Goal: Transaction & Acquisition: Download file/media

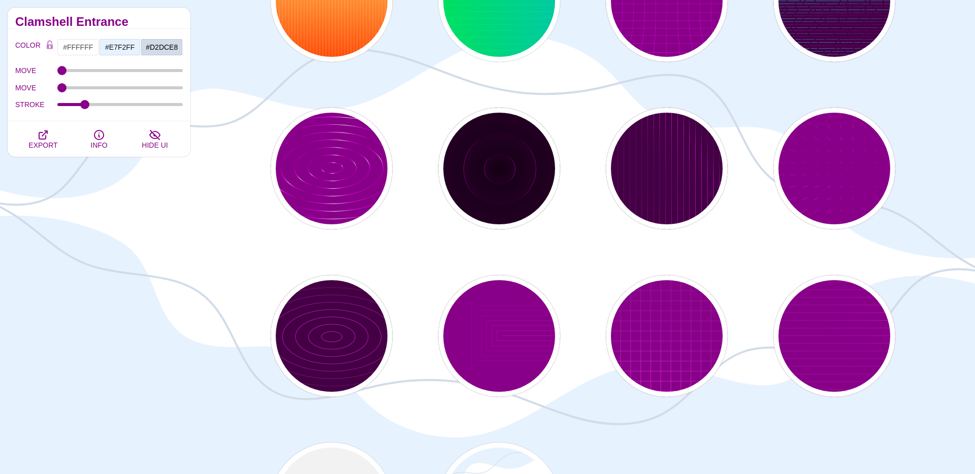
scroll to position [2526, 0]
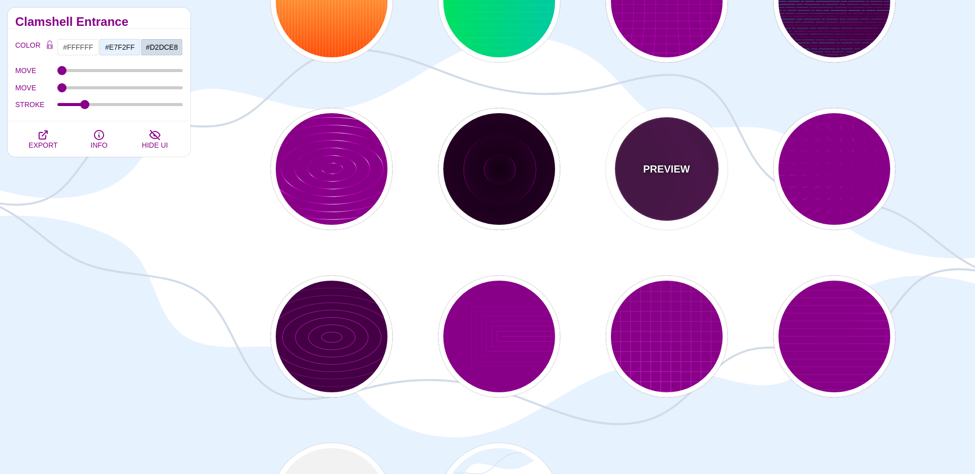
click at [663, 186] on div "PREVIEW" at bounding box center [667, 169] width 122 height 122
type input "#440044"
type input "#FF00FF"
type input "#FFFFFF"
type input "20"
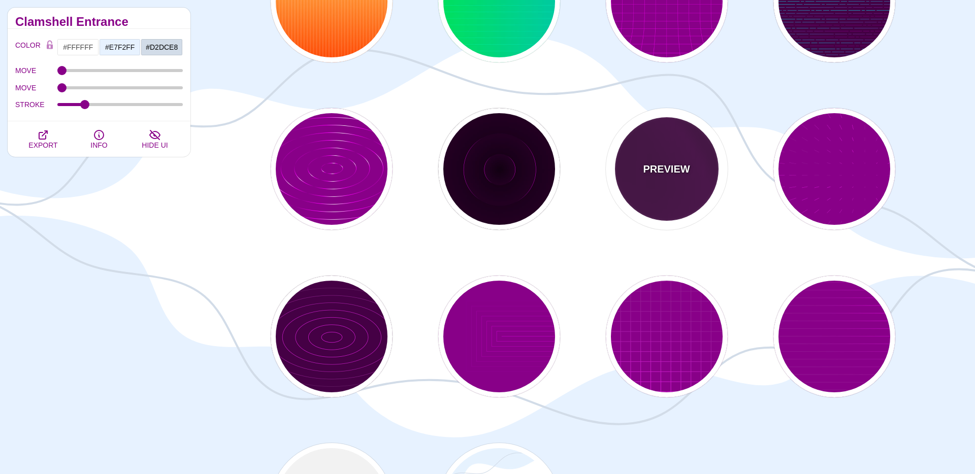
type input "999"
type input "1"
type input "0.1"
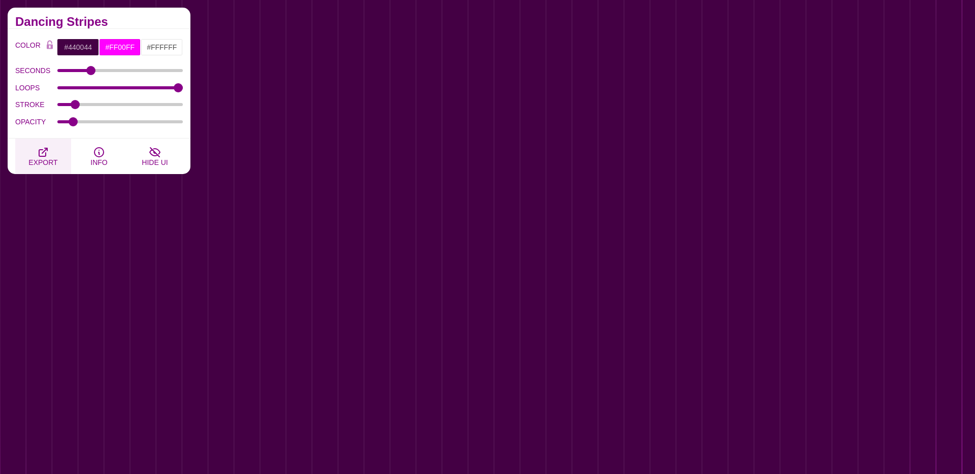
click at [39, 158] on span "EXPORT" at bounding box center [42, 162] width 29 height 8
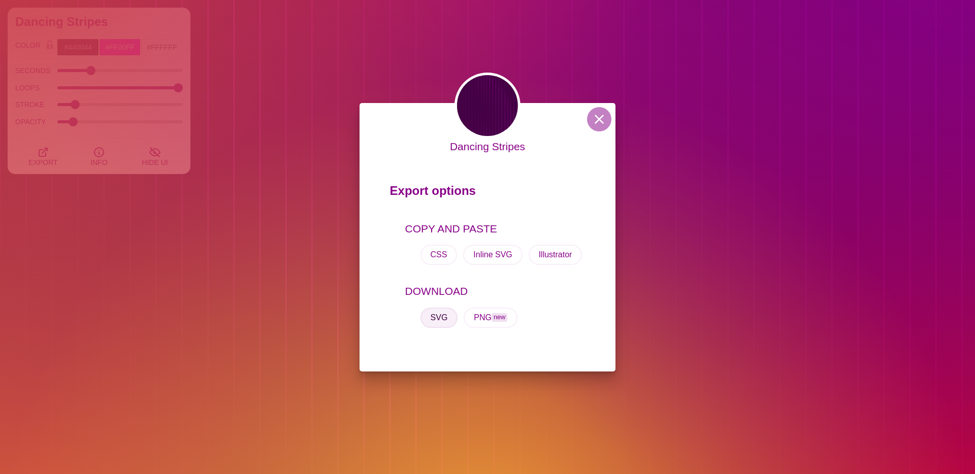
click at [439, 319] on button "SVG" at bounding box center [440, 318] width 38 height 20
click at [598, 116] on button at bounding box center [599, 119] width 24 height 24
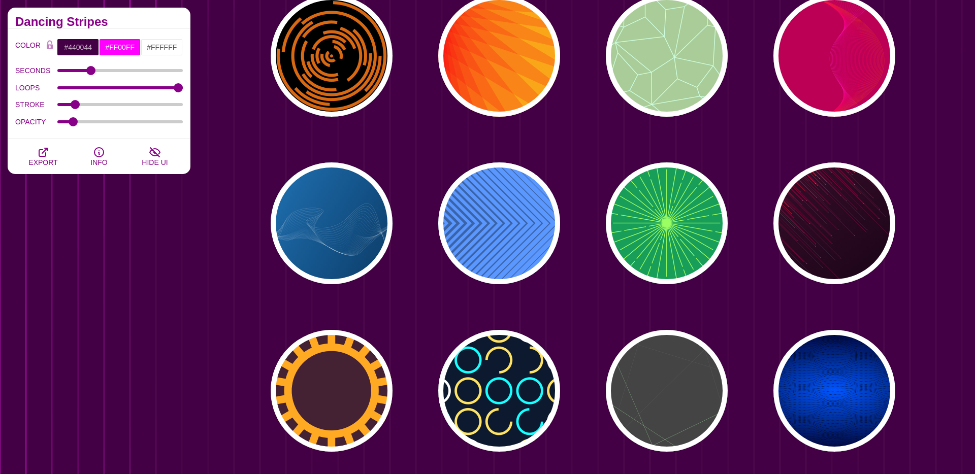
scroll to position [964, 0]
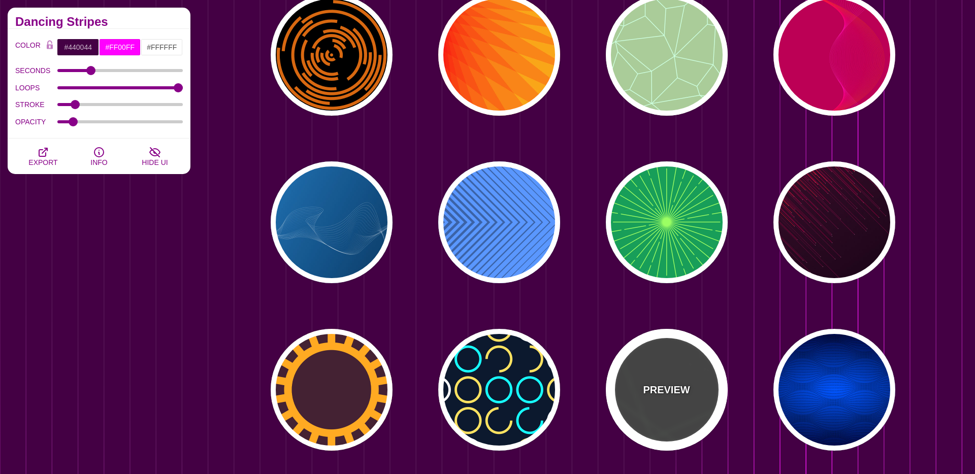
click at [647, 382] on p "PREVIEW" at bounding box center [666, 389] width 47 height 15
type input "#444444"
type input "#555555"
type input "#BBFFBB"
type input "1"
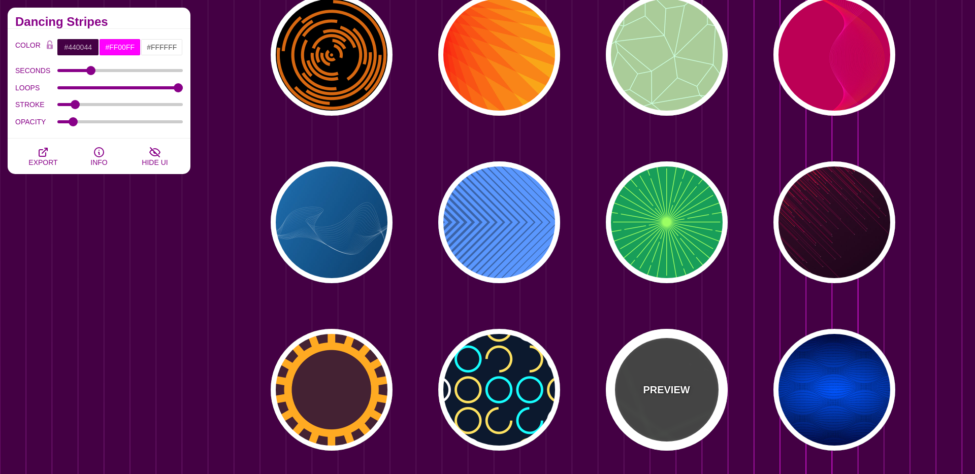
type input "1"
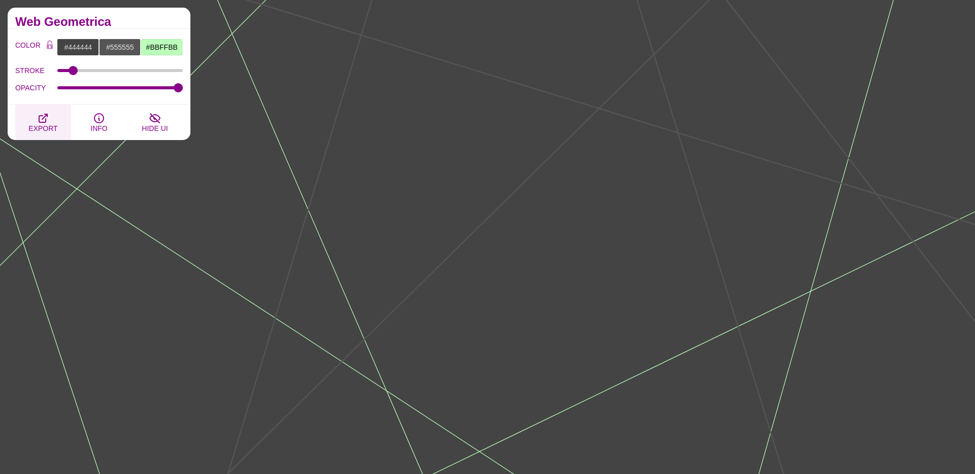
click at [40, 119] on icon "button" at bounding box center [43, 118] width 12 height 12
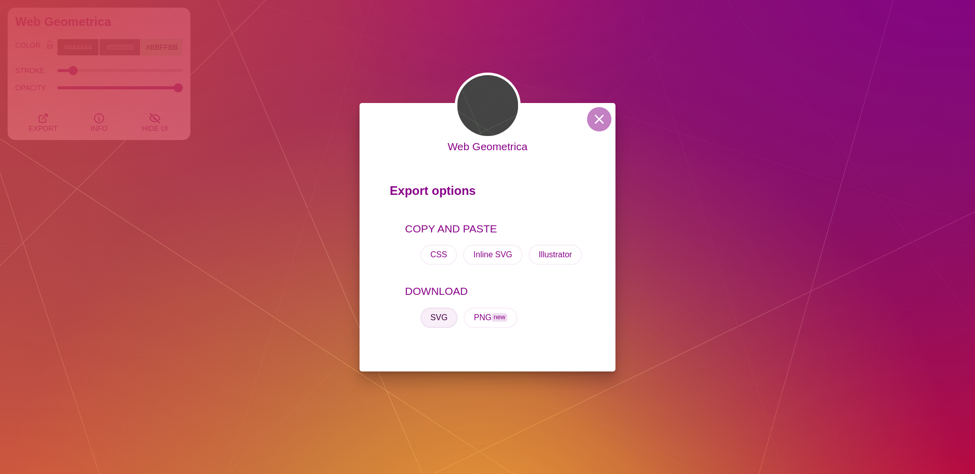
click at [434, 316] on button "SVG" at bounding box center [440, 318] width 38 height 20
click at [596, 122] on button at bounding box center [599, 119] width 24 height 24
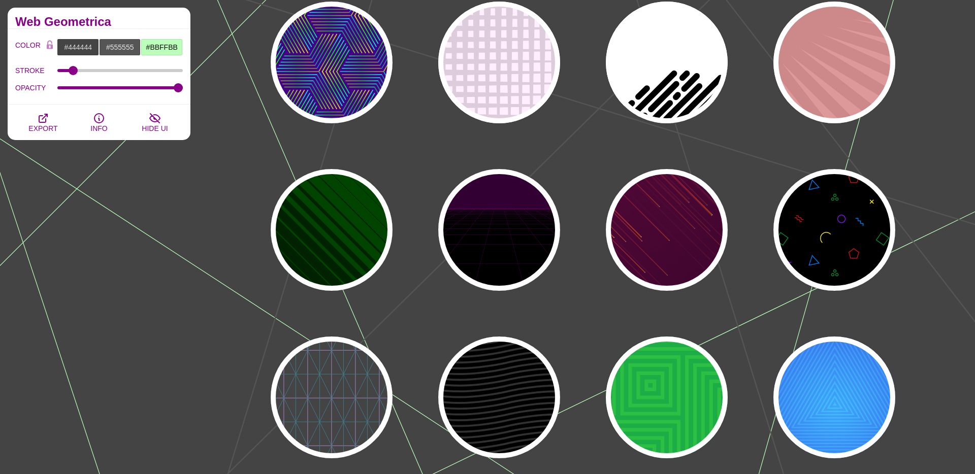
scroll to position [117, 0]
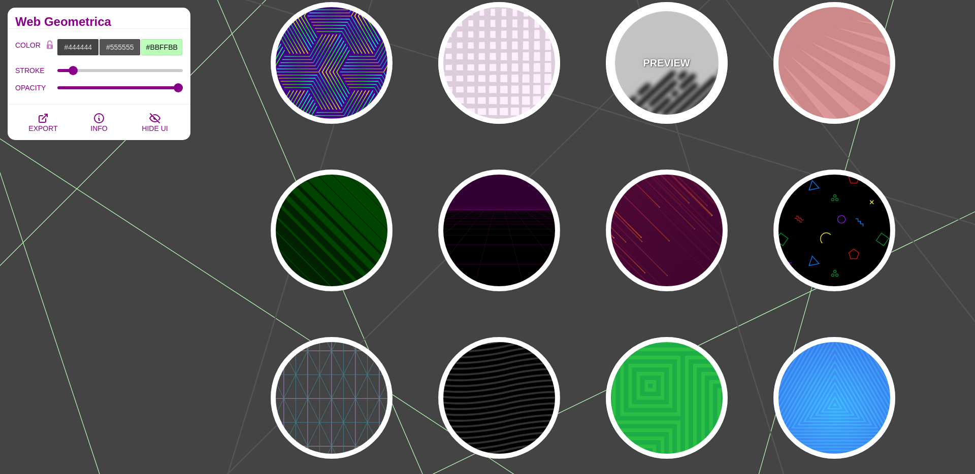
click at [659, 76] on div "PREVIEW" at bounding box center [667, 63] width 122 height 122
type input "#FFFFFF"
type input "#000000"
type input "0"
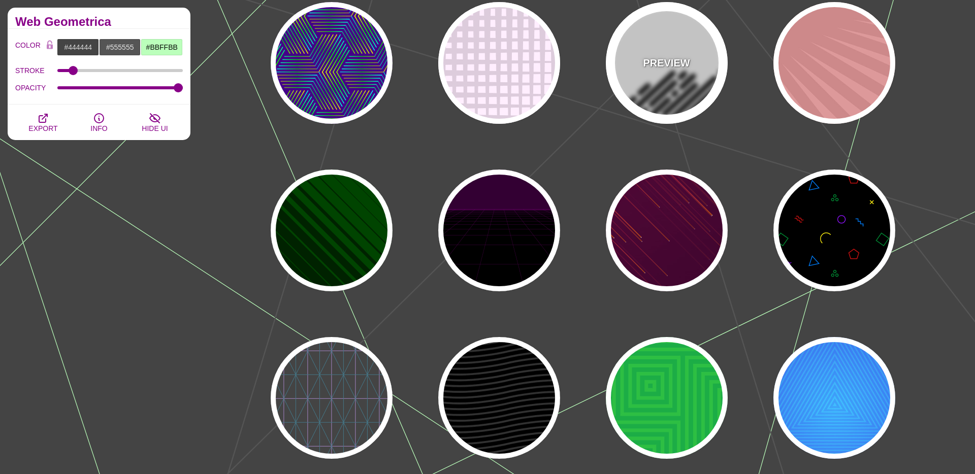
type input "500"
type input "25"
type input "1"
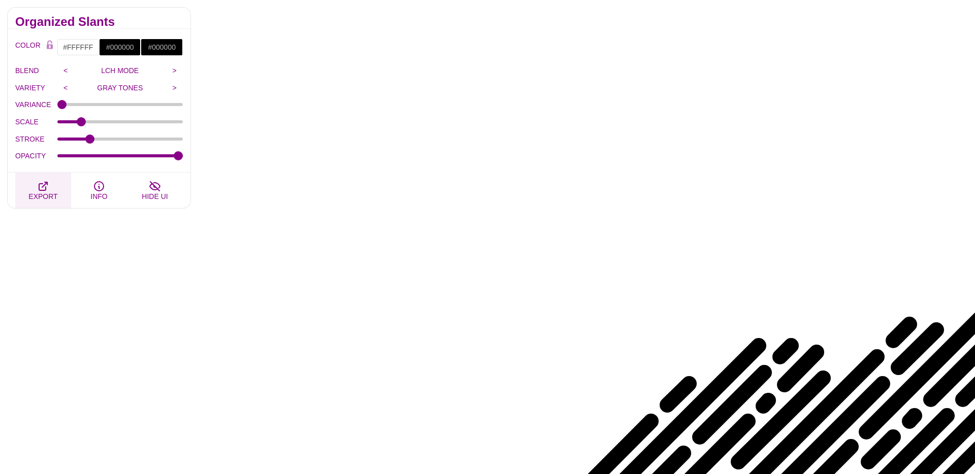
click at [41, 193] on span "EXPORT" at bounding box center [42, 197] width 29 height 8
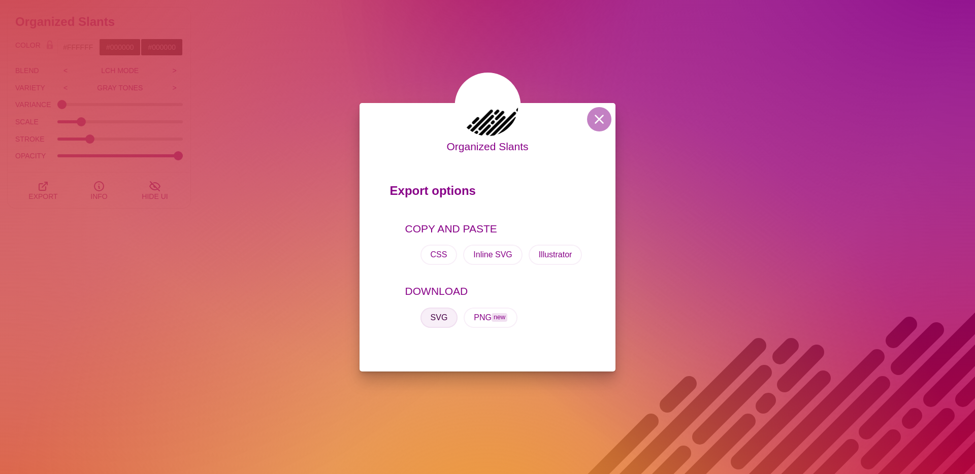
click at [426, 321] on button "SVG" at bounding box center [440, 318] width 38 height 20
click at [601, 124] on button at bounding box center [599, 119] width 24 height 24
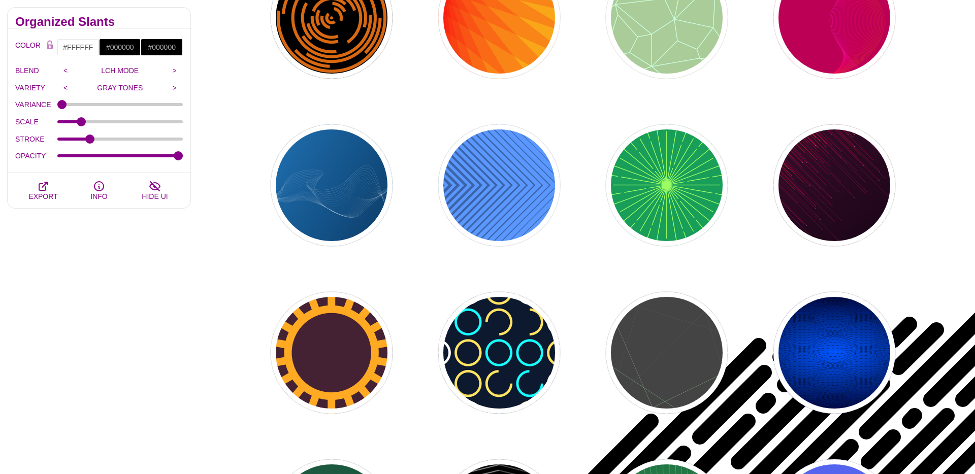
scroll to position [1008, 0]
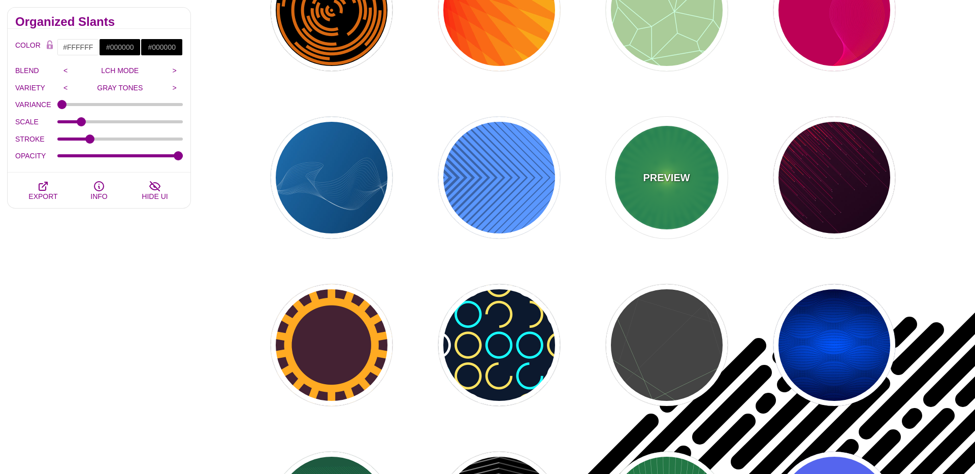
click at [674, 177] on p "PREVIEW" at bounding box center [666, 177] width 47 height 15
type input "#189E59"
type input "#9BFF63"
type input "0"
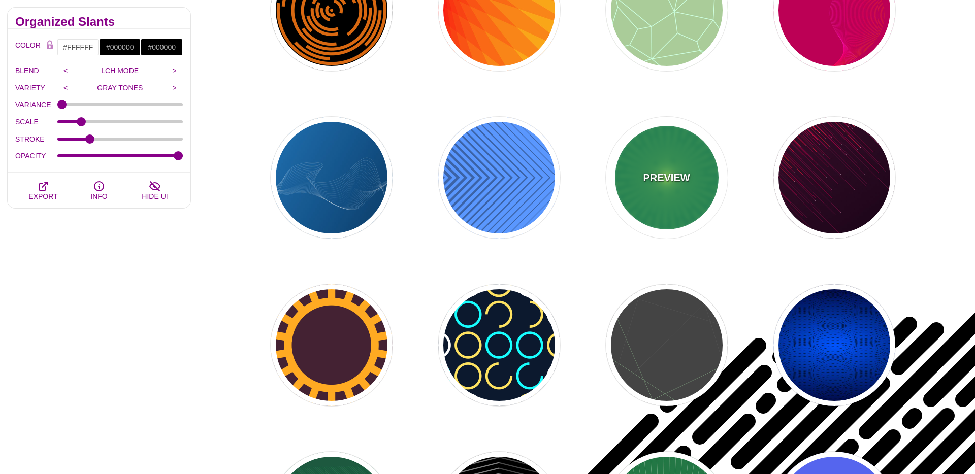
type input "5"
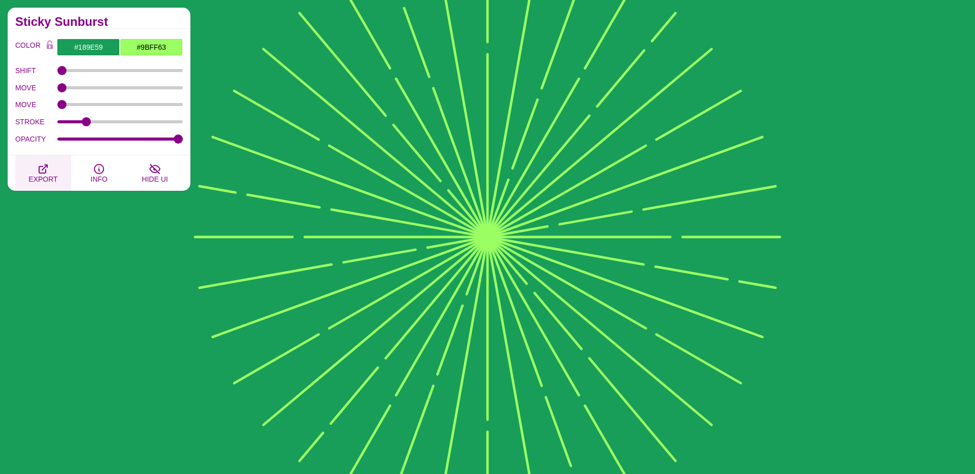
click at [42, 171] on icon "button" at bounding box center [43, 169] width 12 height 12
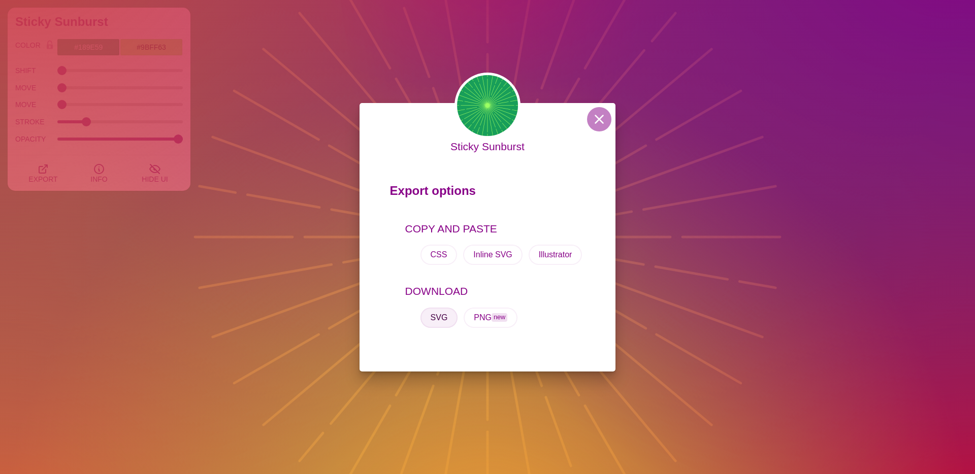
click at [441, 319] on button "SVG" at bounding box center [440, 318] width 38 height 20
click at [599, 119] on button at bounding box center [599, 119] width 24 height 24
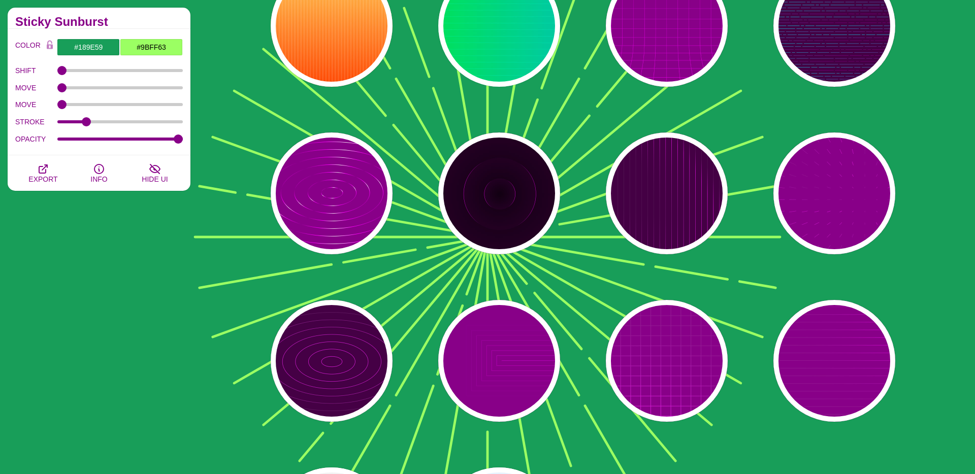
scroll to position [2502, 0]
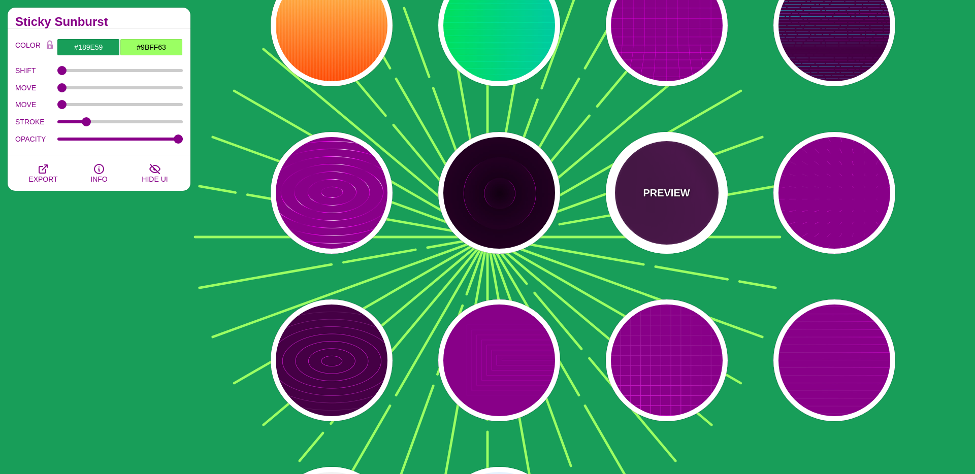
click at [660, 179] on div "PREVIEW" at bounding box center [667, 193] width 122 height 122
type input "#440044"
type input "#FF00FF"
type input "#FFFFFF"
type input "20"
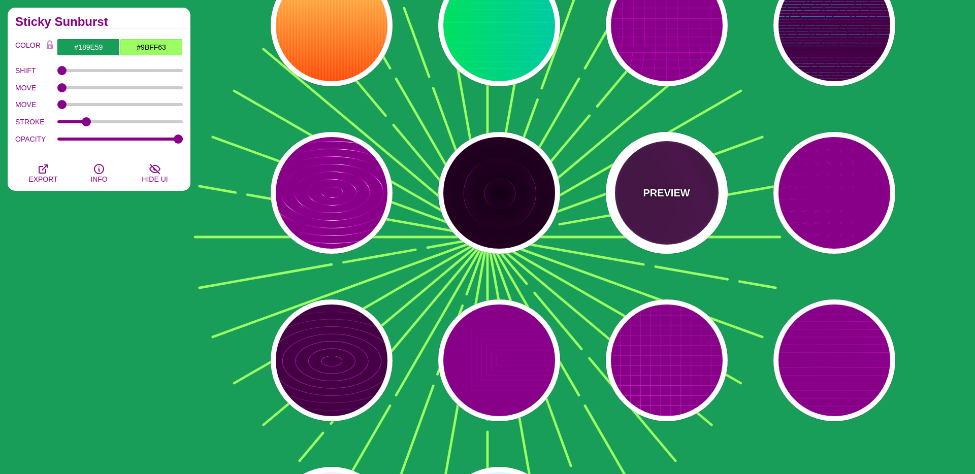
type input "999"
type input "1"
type input "0.1"
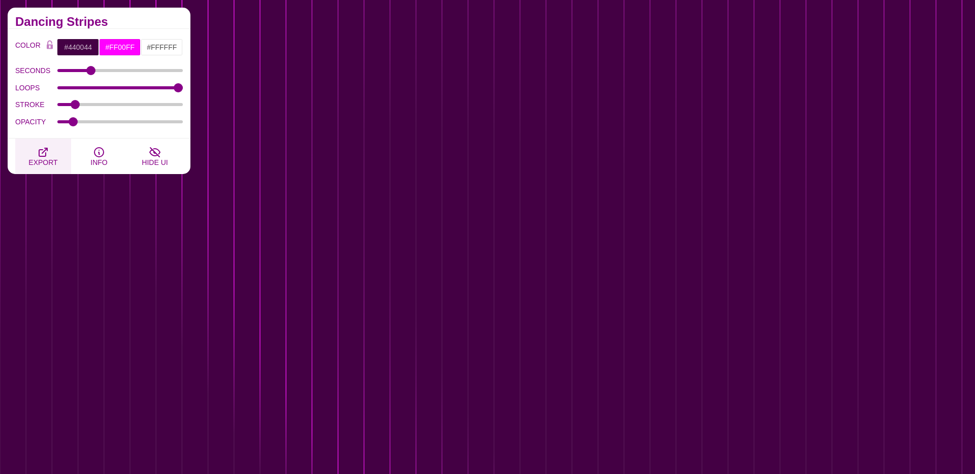
click at [45, 158] on span "EXPORT" at bounding box center [42, 162] width 29 height 8
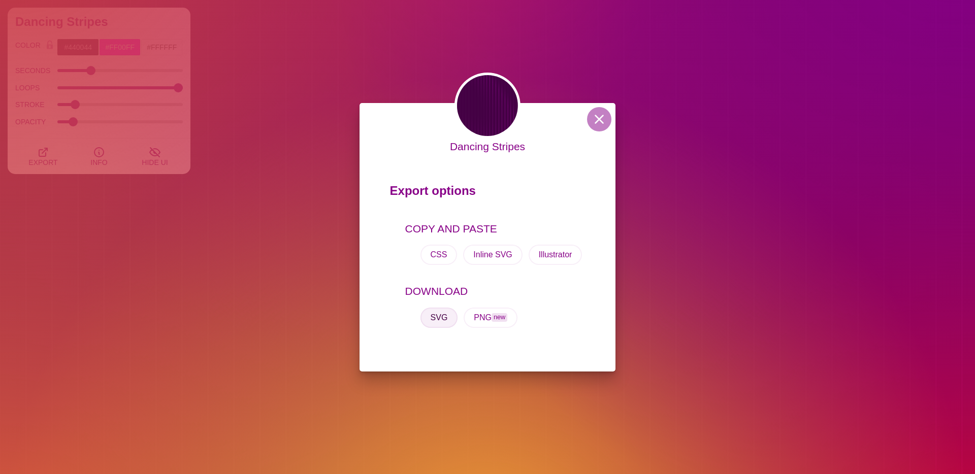
click at [429, 315] on button "SVG" at bounding box center [440, 318] width 38 height 20
click at [604, 123] on button at bounding box center [599, 119] width 24 height 24
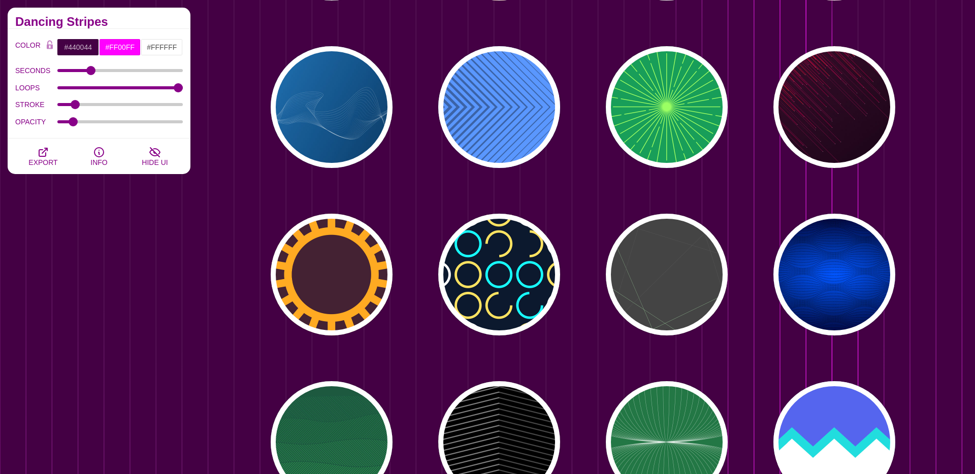
scroll to position [1079, 0]
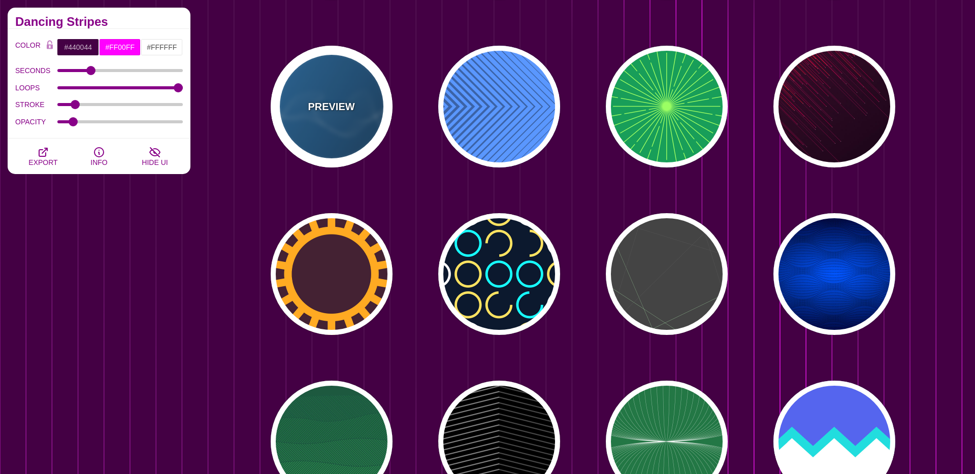
click at [329, 110] on p "PREVIEW" at bounding box center [331, 106] width 47 height 15
type input "#2277BB"
type input "#002244"
type input "1"
type input "0.5"
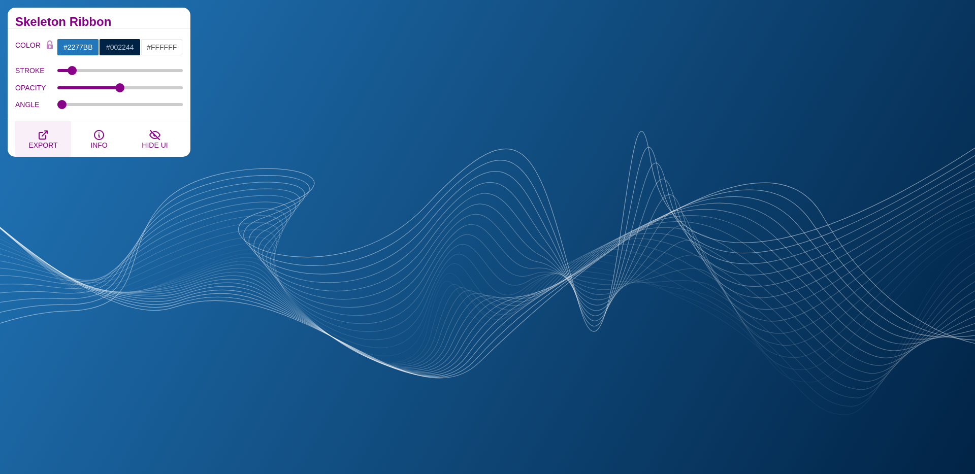
click at [40, 131] on icon "button" at bounding box center [43, 135] width 12 height 12
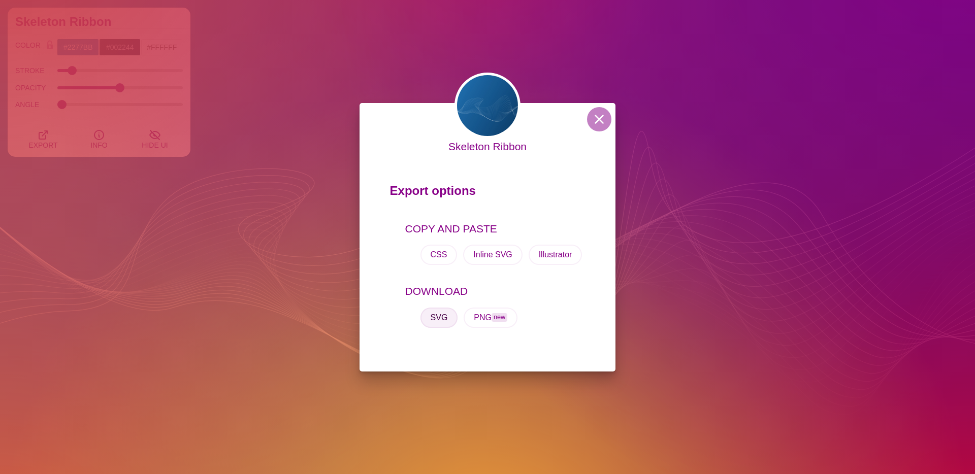
click at [439, 318] on button "SVG" at bounding box center [440, 318] width 38 height 20
click at [595, 120] on button at bounding box center [599, 119] width 24 height 24
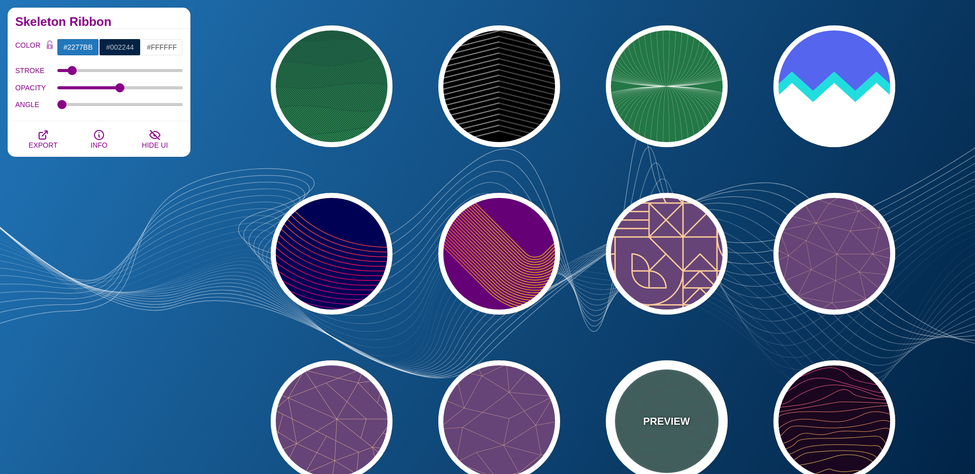
scroll to position [1434, 0]
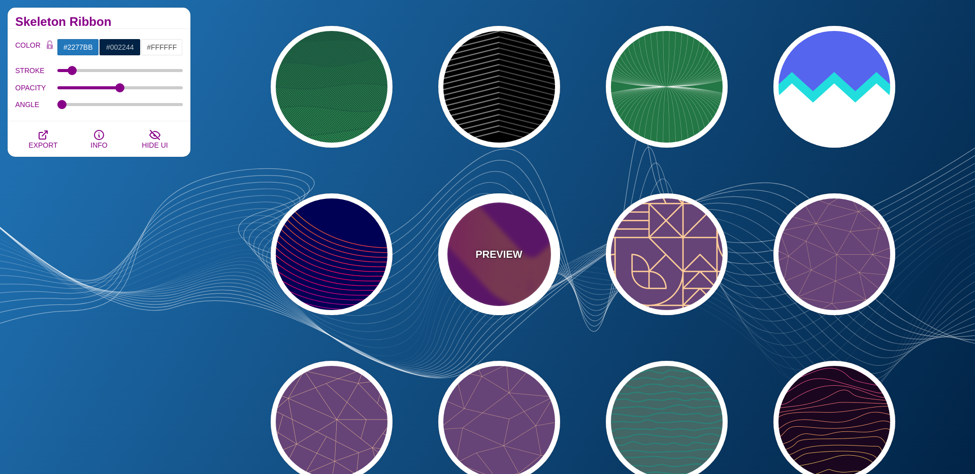
click at [488, 234] on div "PREVIEW" at bounding box center [499, 255] width 122 height 122
type input "#660077"
type input "#FFBB00"
type input "#0000FF"
type input "0"
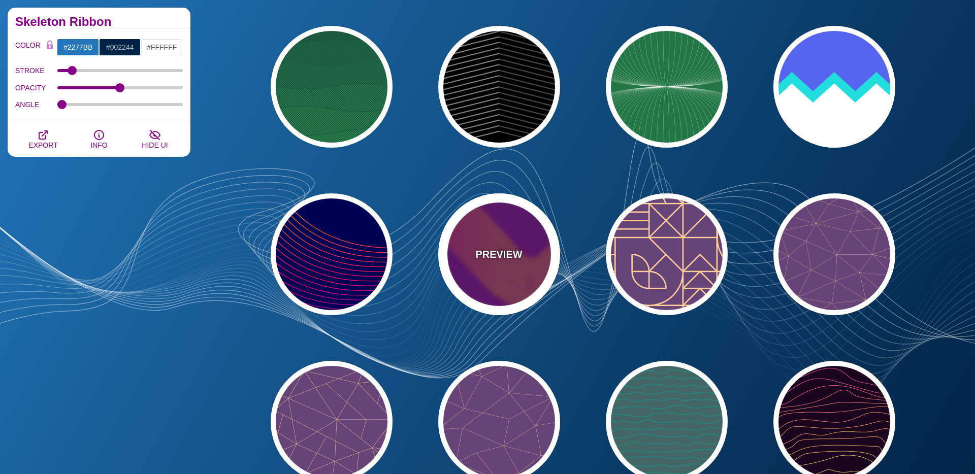
type input "1"
type input "2"
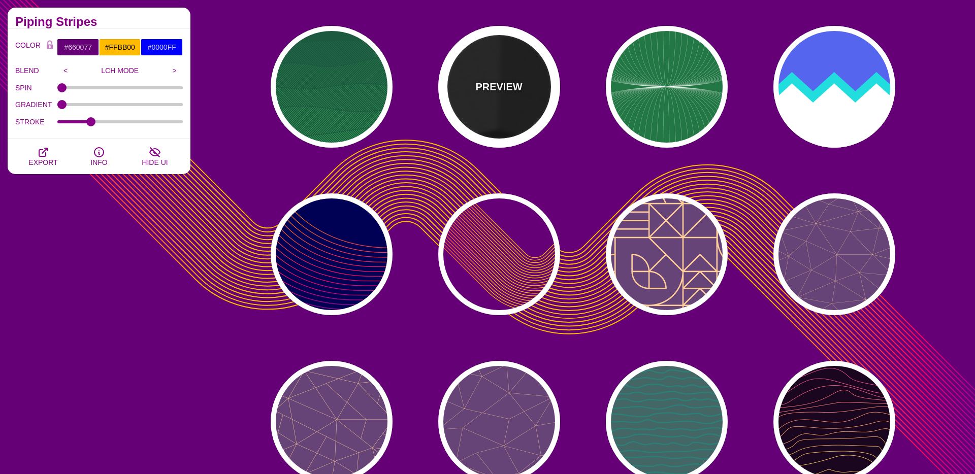
click at [531, 74] on div "PREVIEW" at bounding box center [499, 87] width 122 height 122
type input "#000000"
type input "#333333"
type input "#666666"
type input "0"
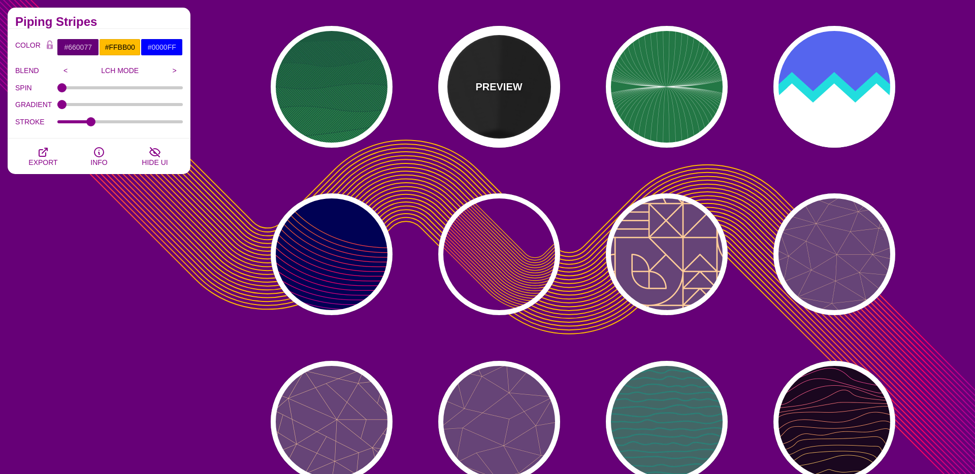
type input "0"
type input "10"
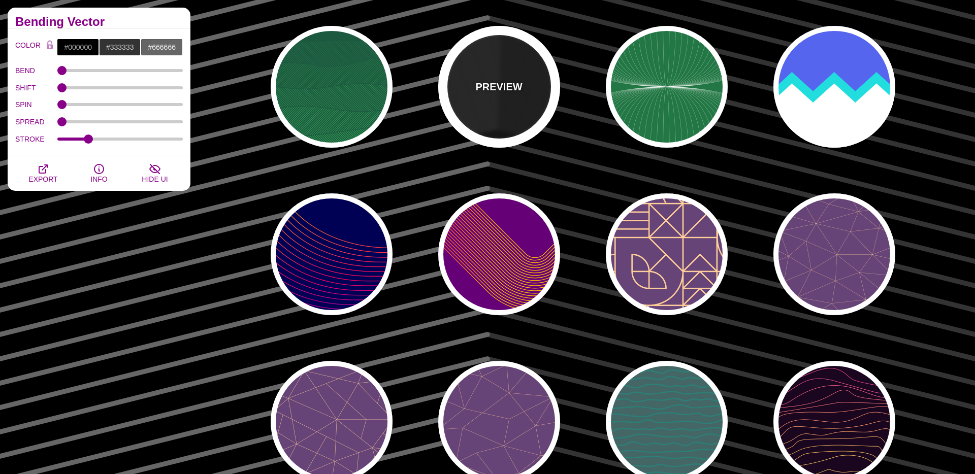
click at [488, 102] on div "PREVIEW" at bounding box center [499, 87] width 122 height 122
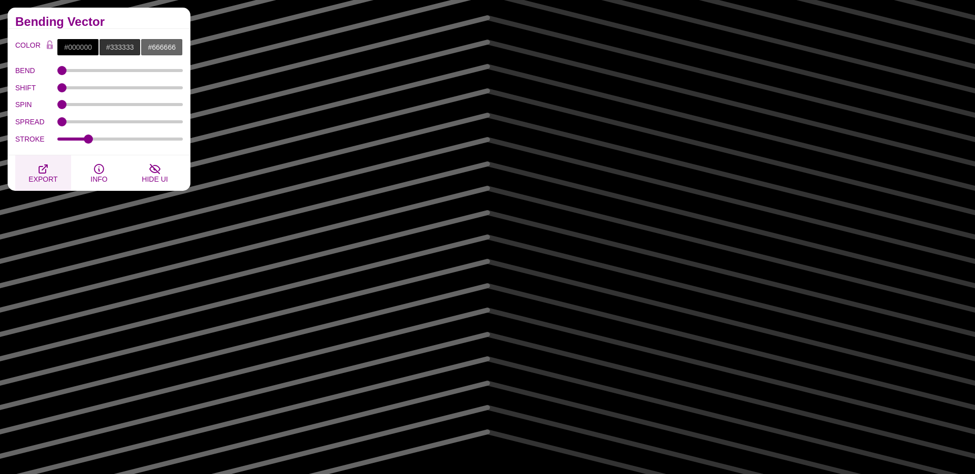
click at [43, 172] on icon "button" at bounding box center [43, 169] width 12 height 12
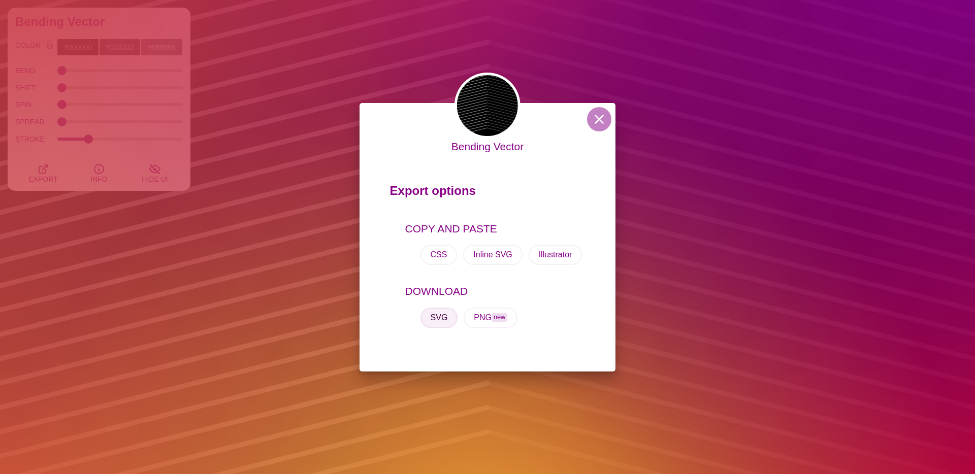
click at [431, 317] on button "SVG" at bounding box center [440, 318] width 38 height 20
